Goal: Information Seeking & Learning: Learn about a topic

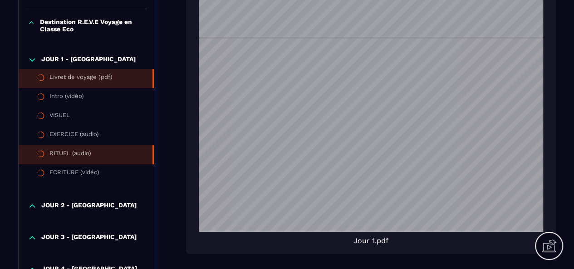
scroll to position [318, 0]
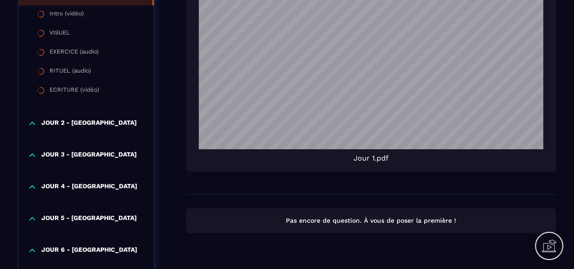
click at [61, 127] on p "JOUR 2 - [GEOGRAPHIC_DATA]" at bounding box center [88, 123] width 95 height 9
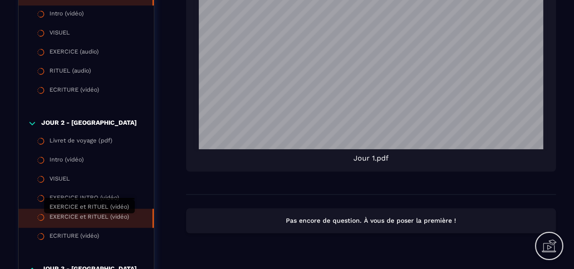
click at [75, 219] on div "EXERCICE et RITUEL (vidéo)" at bounding box center [89, 218] width 80 height 10
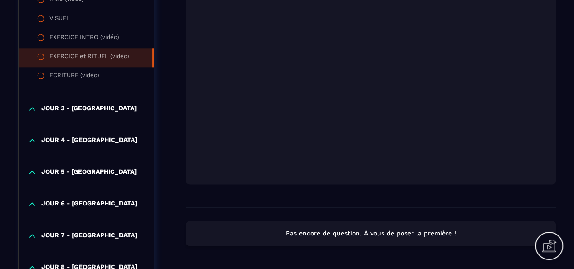
scroll to position [416, 0]
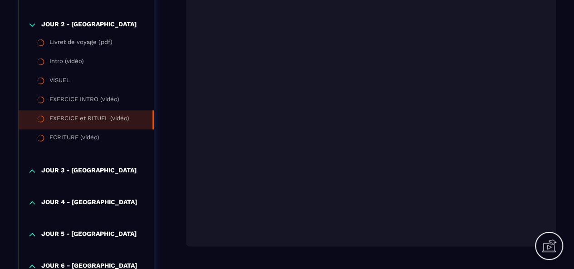
click at [83, 123] on div "EXERCICE et RITUEL (vidéo)" at bounding box center [89, 120] width 80 height 10
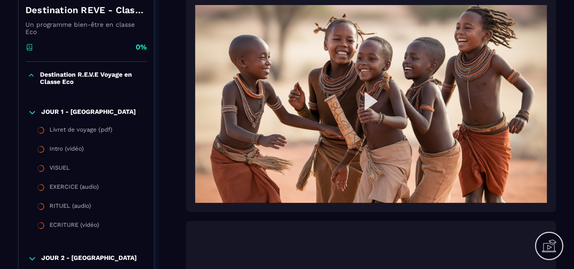
scroll to position [144, 0]
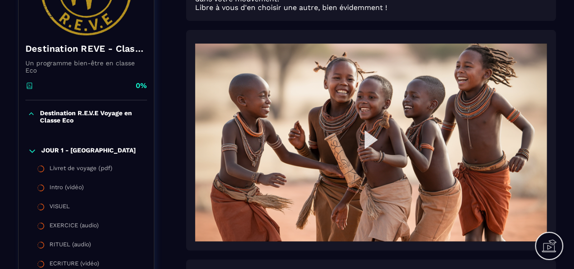
click at [372, 139] on img at bounding box center [371, 143] width 352 height 198
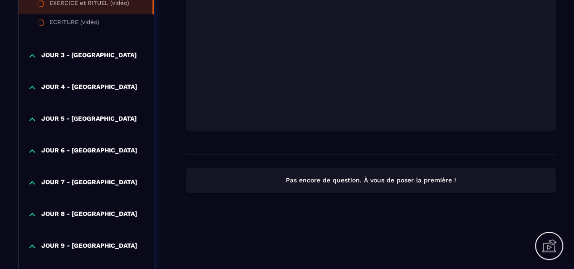
scroll to position [552, 0]
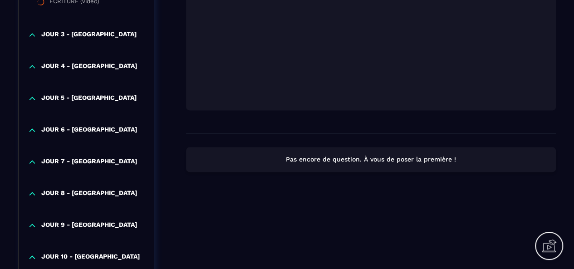
click at [77, 66] on p "JOUR 4 - [GEOGRAPHIC_DATA]" at bounding box center [89, 66] width 96 height 9
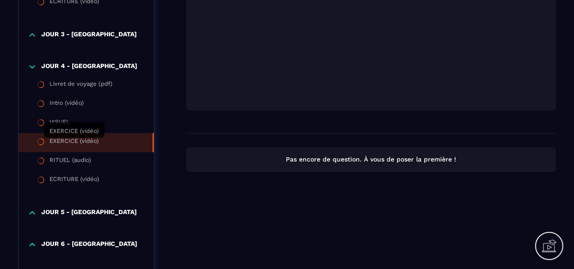
click at [73, 146] on div "EXERCICE (vidéo)" at bounding box center [73, 142] width 49 height 10
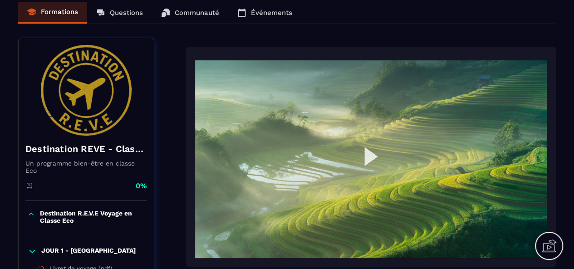
scroll to position [91, 0]
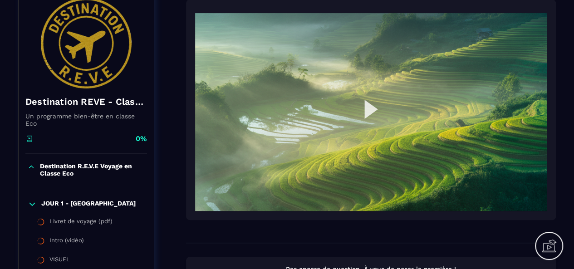
click at [366, 108] on img at bounding box center [371, 112] width 352 height 198
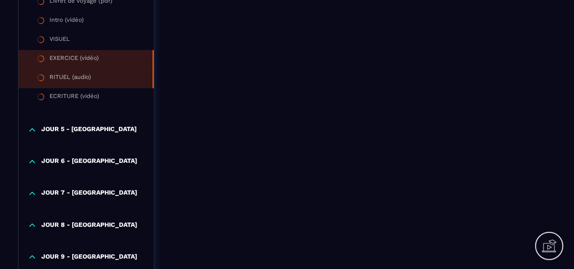
scroll to position [681, 0]
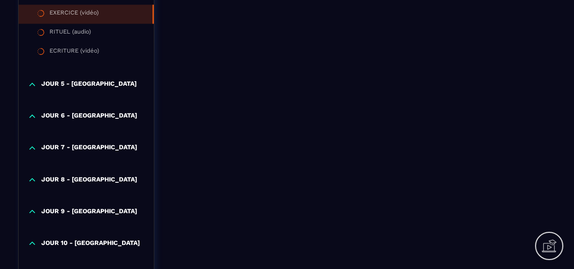
click at [72, 179] on p "JOUR 8 - [GEOGRAPHIC_DATA]" at bounding box center [89, 179] width 96 height 9
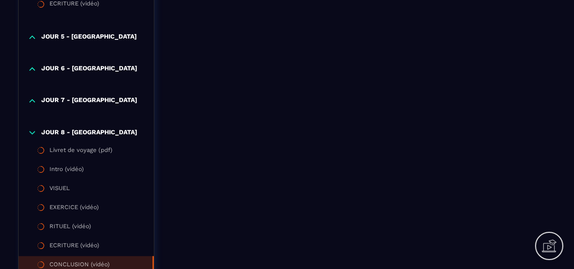
scroll to position [771, 0]
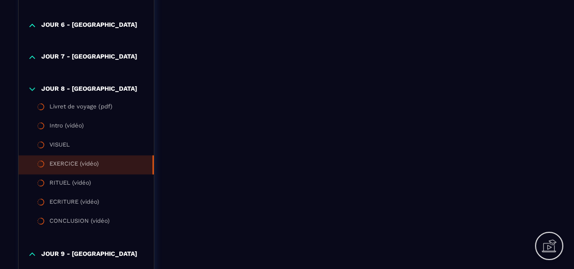
click at [75, 168] on div "EXERCICE (vidéo)" at bounding box center [73, 165] width 49 height 10
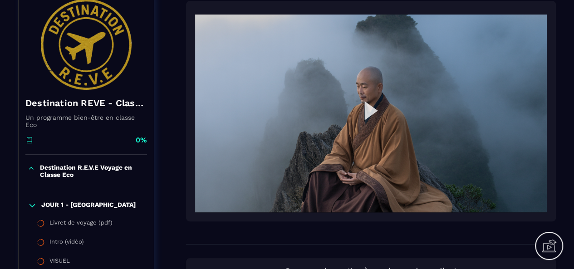
scroll to position [91, 0]
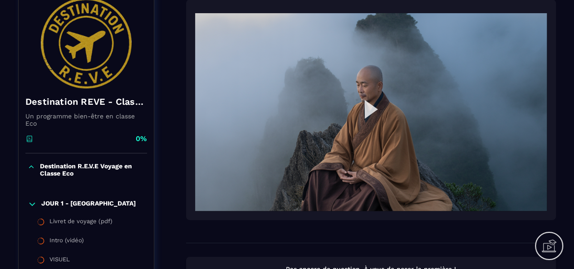
click at [365, 112] on img at bounding box center [371, 112] width 352 height 198
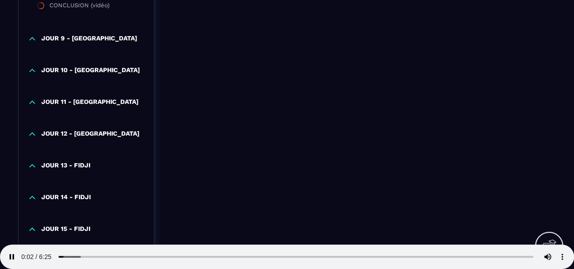
scroll to position [998, 0]
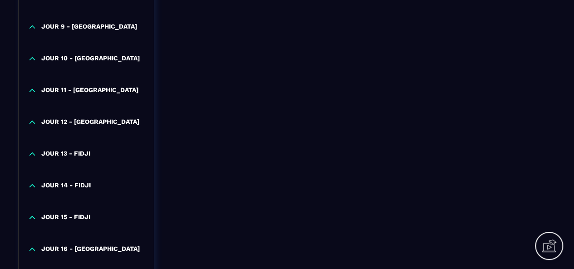
click at [75, 58] on p "JOUR 10 - [GEOGRAPHIC_DATA]" at bounding box center [90, 58] width 98 height 9
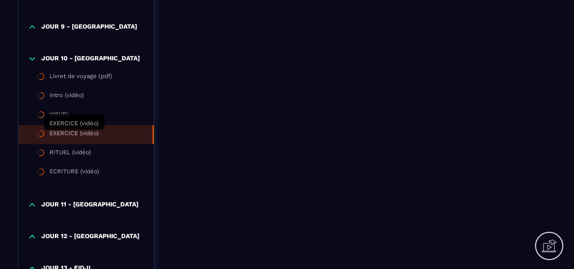
click at [65, 132] on div "EXERCICE (vidéo)" at bounding box center [73, 135] width 49 height 10
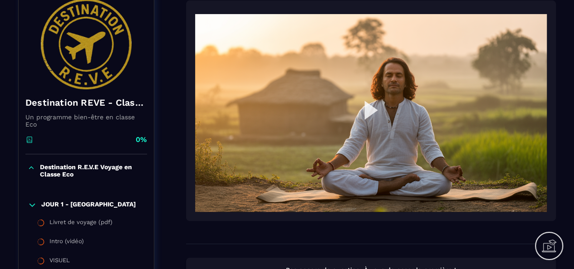
scroll to position [91, 0]
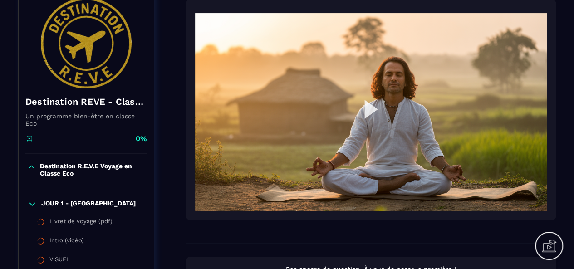
click at [365, 114] on img at bounding box center [371, 112] width 352 height 198
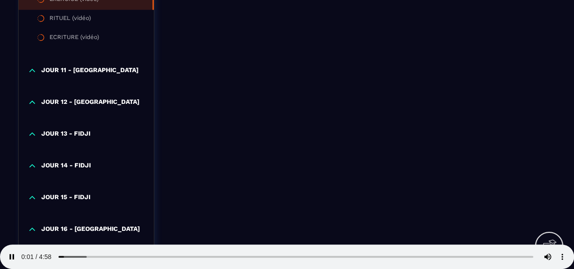
scroll to position [1225, 0]
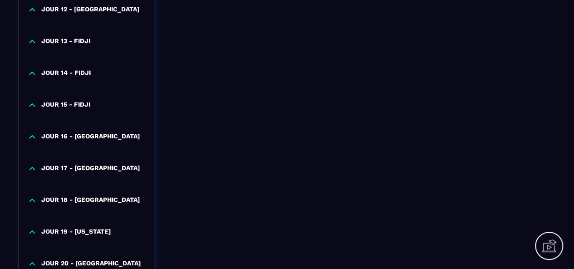
click at [80, 76] on p "JOUR 14 - FIDJI" at bounding box center [65, 73] width 49 height 9
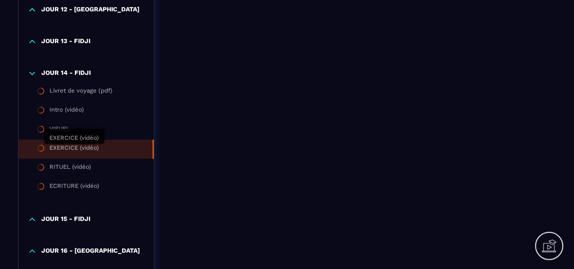
click at [70, 148] on div "EXERCICE (vidéo)" at bounding box center [73, 149] width 49 height 10
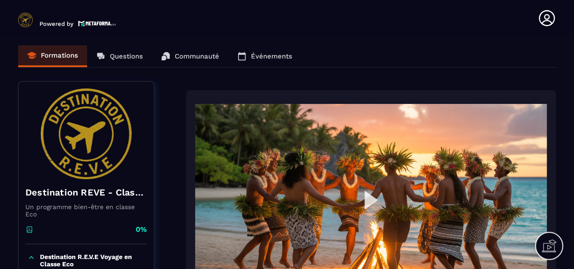
scroll to position [45, 0]
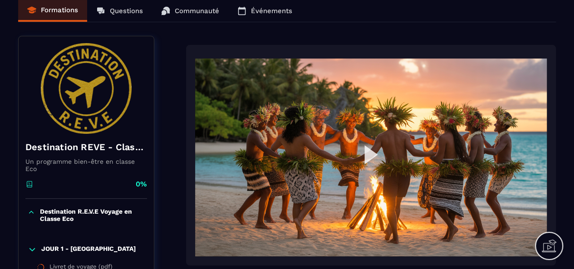
click at [372, 155] on img at bounding box center [371, 158] width 352 height 198
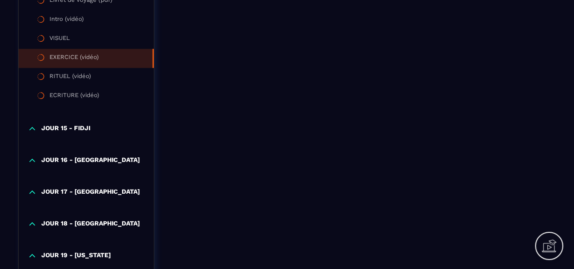
scroll to position [1361, 0]
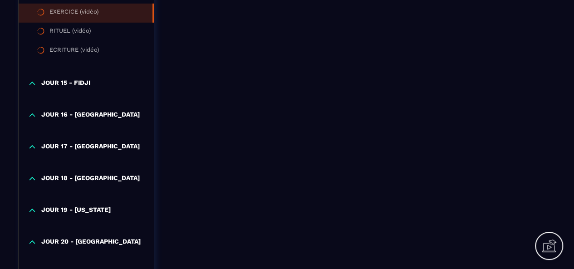
click at [91, 112] on p "JOUR 16 - [GEOGRAPHIC_DATA]" at bounding box center [90, 115] width 98 height 9
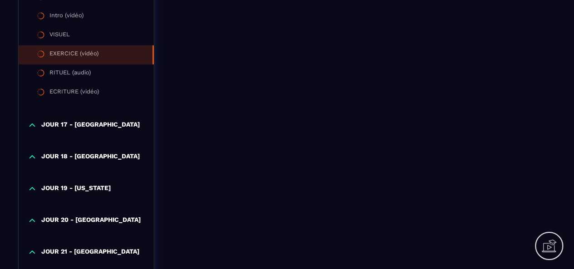
click at [88, 55] on div "EXERCICE (vidéo)" at bounding box center [73, 55] width 49 height 10
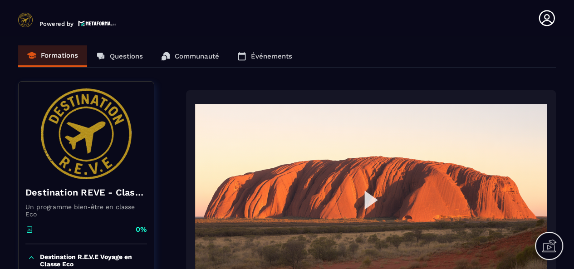
click at [370, 204] on img at bounding box center [371, 203] width 352 height 198
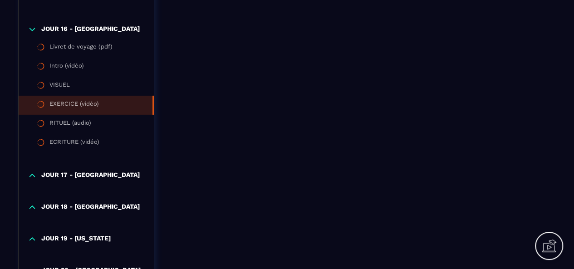
scroll to position [1497, 0]
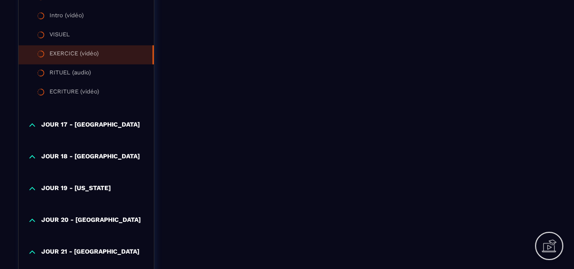
click at [86, 126] on p "JOUR 17 - [GEOGRAPHIC_DATA]" at bounding box center [90, 125] width 98 height 9
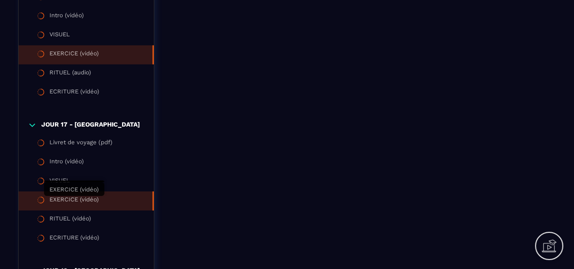
click at [82, 202] on div "EXERCICE (vidéo)" at bounding box center [73, 201] width 49 height 10
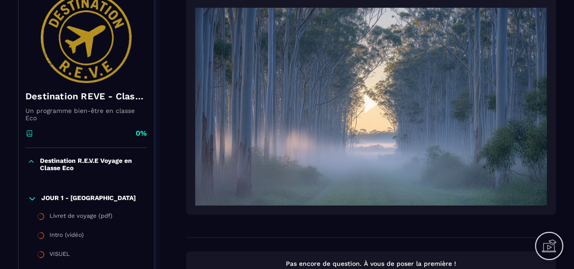
scroll to position [91, 0]
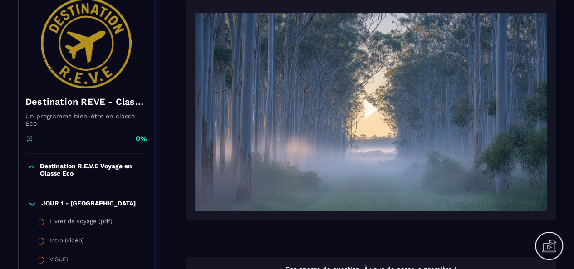
click at [366, 104] on img at bounding box center [371, 112] width 352 height 198
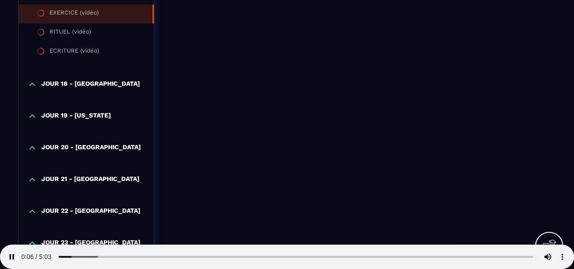
scroll to position [1679, 0]
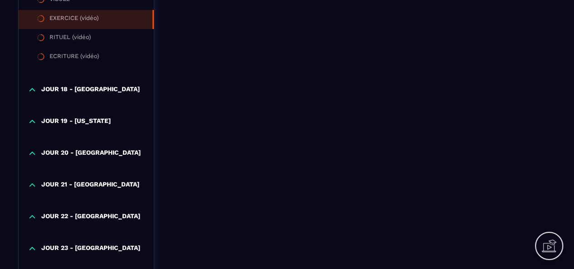
click at [75, 121] on p "JOUR 19 - [US_STATE]" at bounding box center [75, 121] width 69 height 9
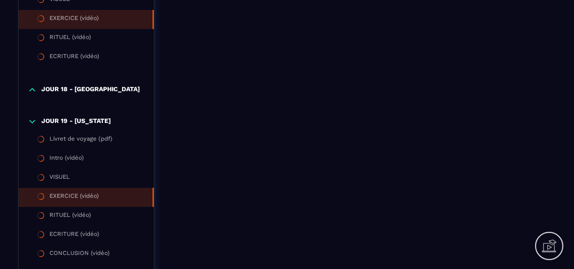
click at [64, 196] on div "EXERCICE (vidéo)" at bounding box center [73, 197] width 49 height 10
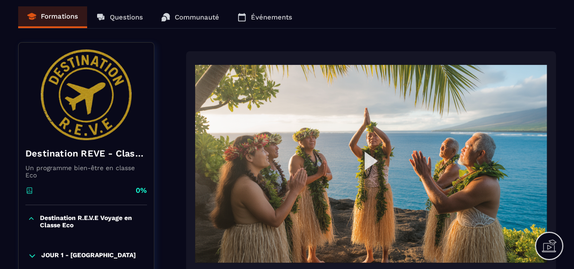
scroll to position [91, 0]
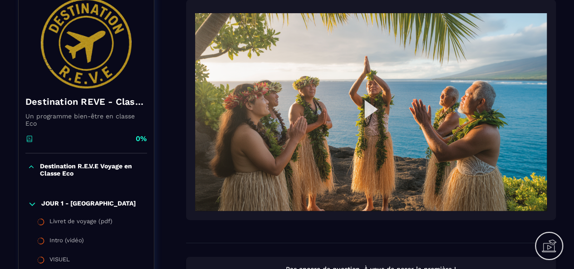
click at [371, 111] on img at bounding box center [371, 112] width 352 height 198
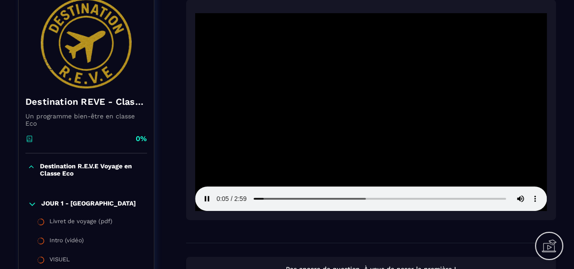
click at [347, 201] on video at bounding box center [371, 112] width 352 height 198
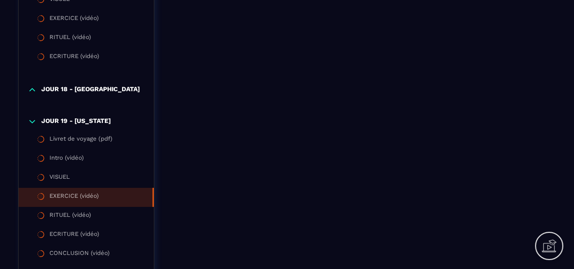
scroll to position [1769, 0]
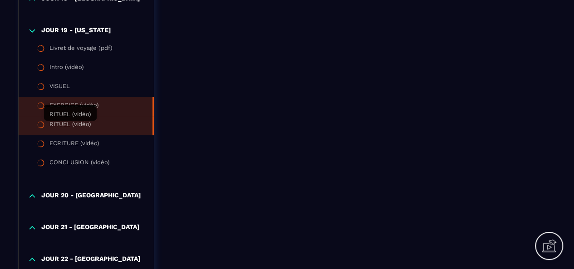
click at [78, 124] on div "RITUEL (vidéo)" at bounding box center [70, 126] width 42 height 10
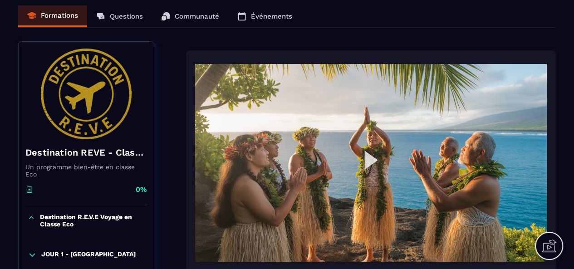
scroll to position [91, 0]
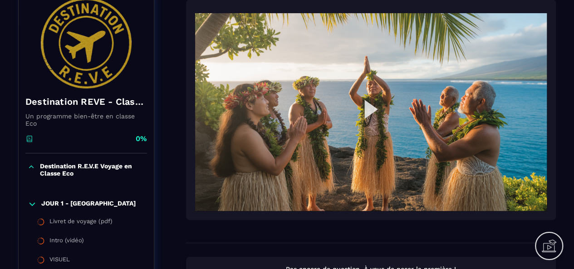
click at [364, 110] on img at bounding box center [371, 112] width 352 height 198
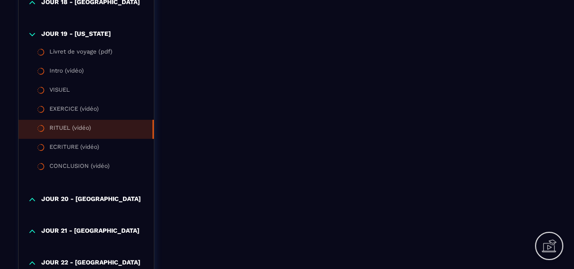
scroll to position [1905, 0]
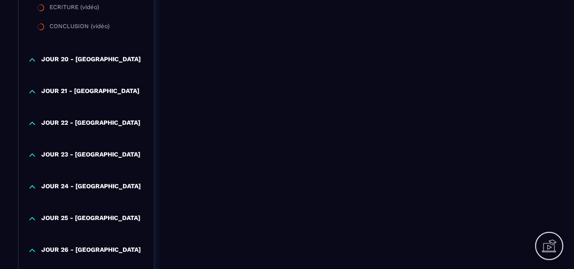
click at [97, 63] on p "JOUR 20 - [GEOGRAPHIC_DATA]" at bounding box center [90, 59] width 99 height 9
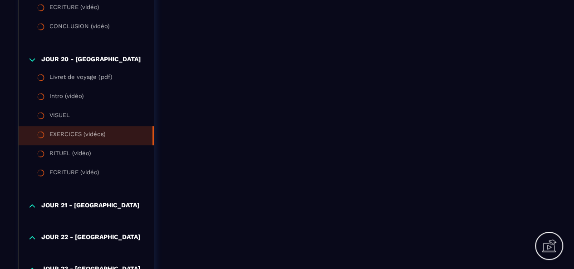
click at [77, 136] on div "EXERCICES (vidéos)" at bounding box center [77, 136] width 56 height 10
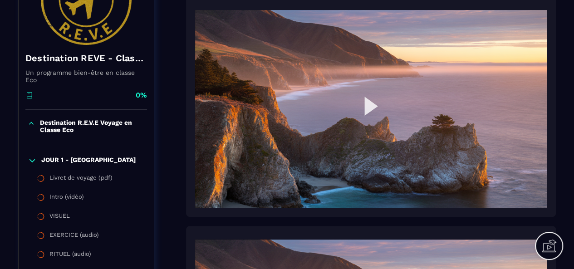
scroll to position [136, 0]
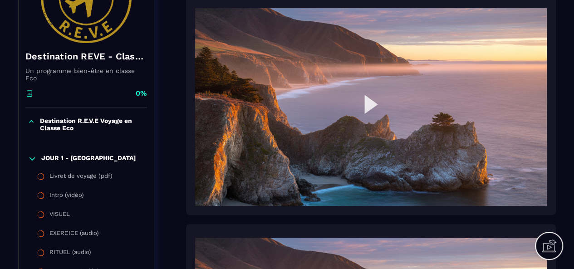
click at [369, 104] on img at bounding box center [371, 107] width 352 height 198
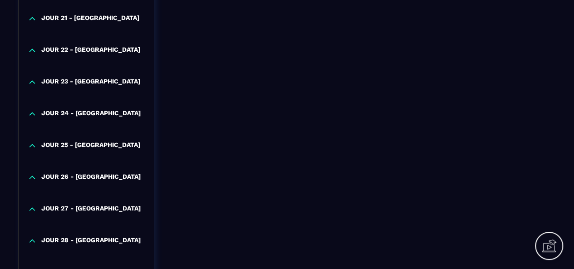
scroll to position [2113, 0]
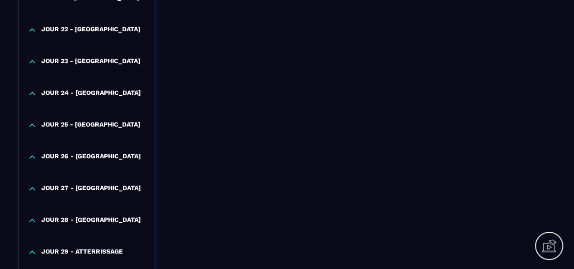
click at [93, 60] on p "JOUR 23 - [GEOGRAPHIC_DATA]" at bounding box center [90, 61] width 99 height 9
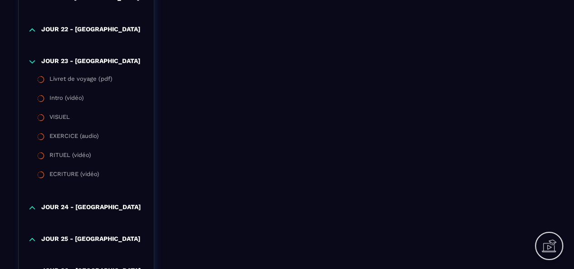
click at [91, 207] on p "JOUR 24 - [GEOGRAPHIC_DATA]" at bounding box center [90, 207] width 99 height 9
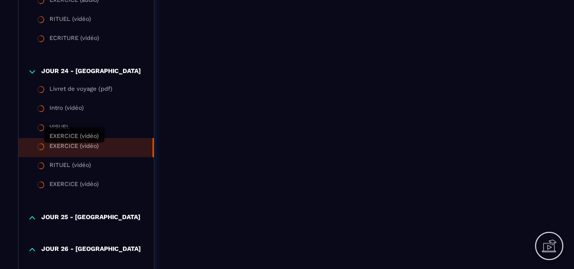
click at [89, 149] on div "EXERCICE (vidéo)" at bounding box center [73, 147] width 49 height 10
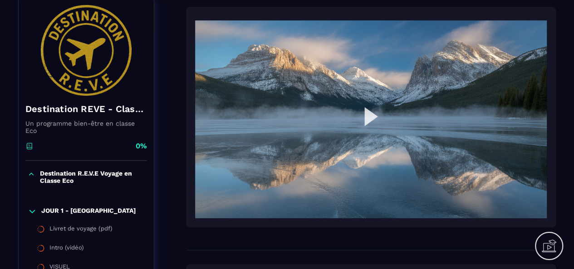
scroll to position [91, 0]
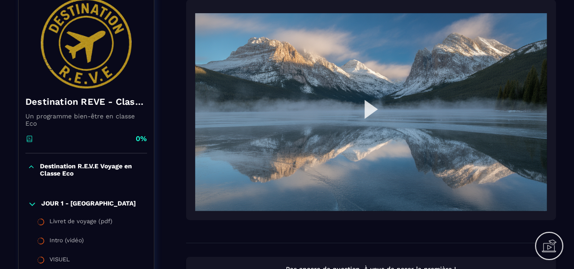
click at [367, 106] on img at bounding box center [371, 112] width 352 height 198
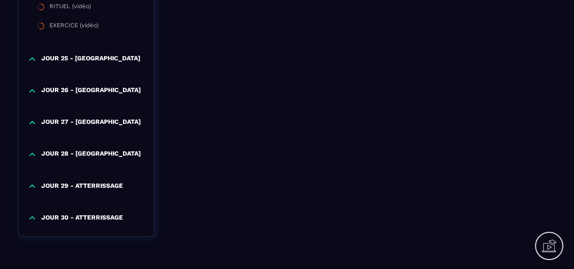
scroll to position [2433, 0]
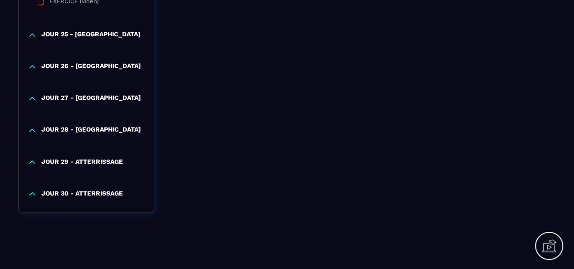
click at [87, 69] on p "JOUR 26 - [GEOGRAPHIC_DATA]" at bounding box center [90, 66] width 99 height 9
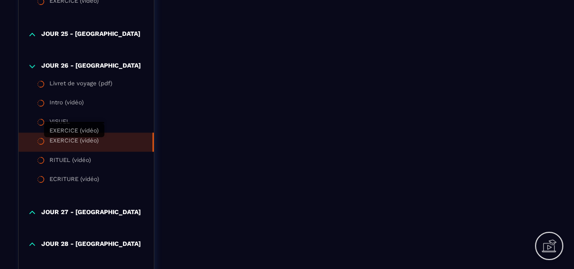
click at [80, 144] on div "EXERCICE (vidéo)" at bounding box center [73, 142] width 49 height 10
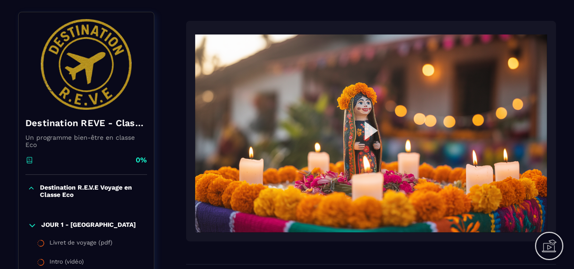
scroll to position [91, 0]
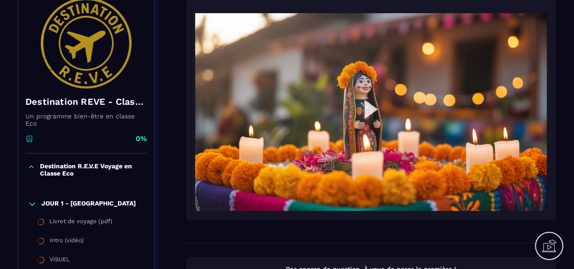
click at [369, 107] on img at bounding box center [371, 112] width 352 height 198
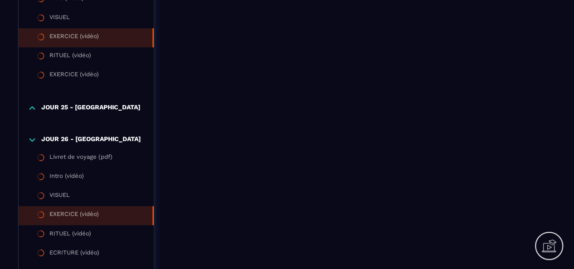
scroll to position [2547, 0]
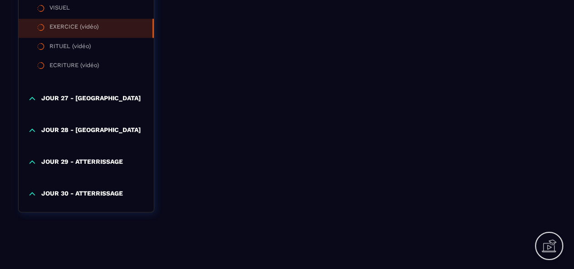
click at [87, 162] on p "JOUR 29 - ATTERRISSAGE" at bounding box center [82, 161] width 82 height 9
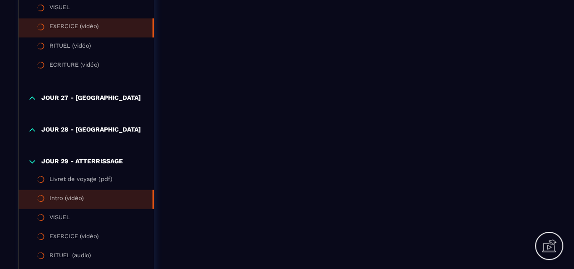
scroll to position [2680, 0]
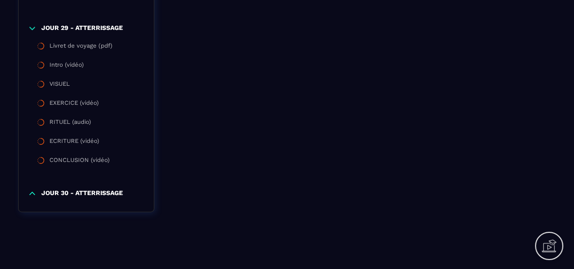
click at [83, 195] on p "JOUR 30 - ATTERRISSAGE" at bounding box center [82, 193] width 82 height 9
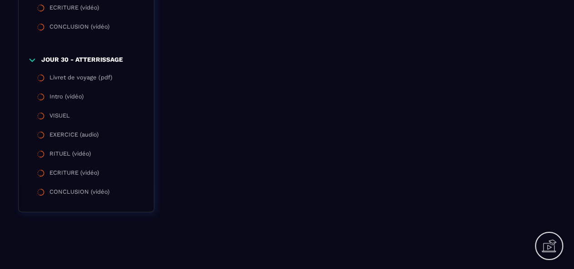
scroll to position [2814, 0]
click at [83, 195] on div "CONCLUSION (vidéo)" at bounding box center [79, 193] width 60 height 10
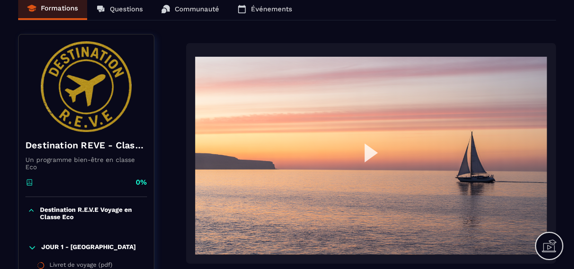
scroll to position [91, 0]
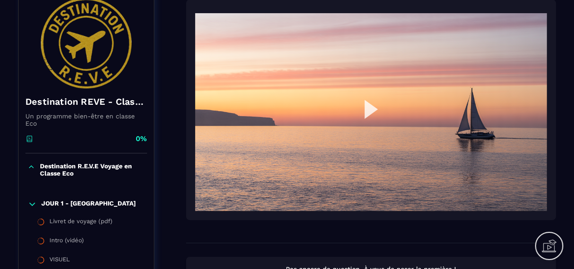
click at [368, 111] on img at bounding box center [371, 112] width 352 height 198
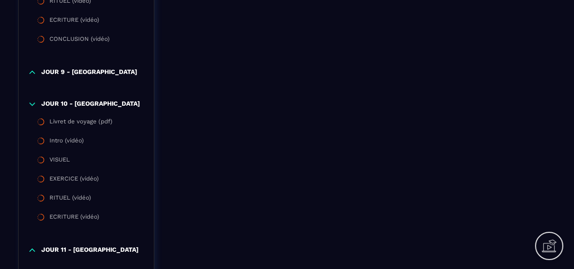
scroll to position [681, 0]
